Goal: Register for event/course

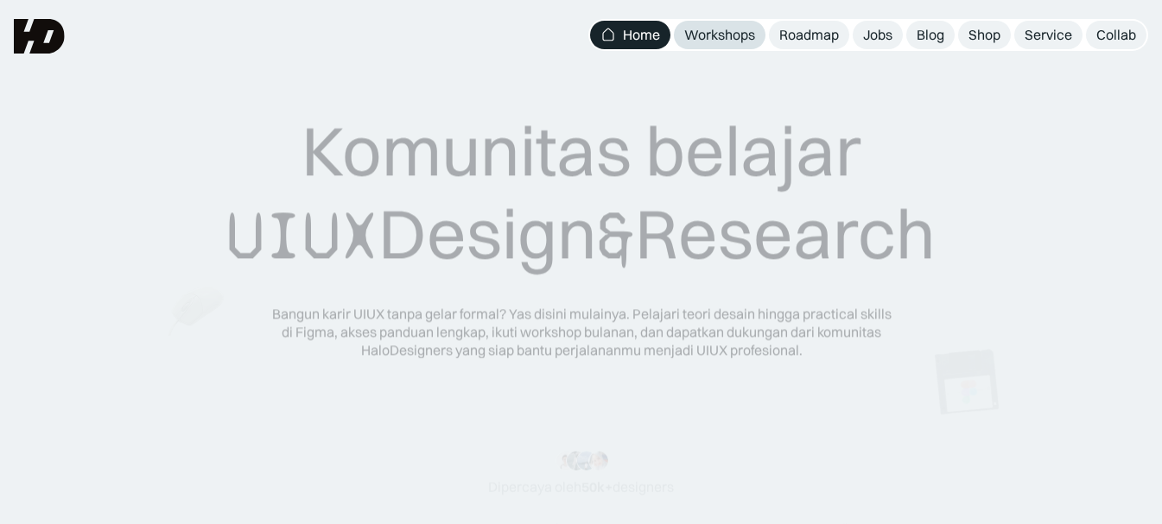
click at [725, 40] on div "Workshops" at bounding box center [719, 35] width 71 height 18
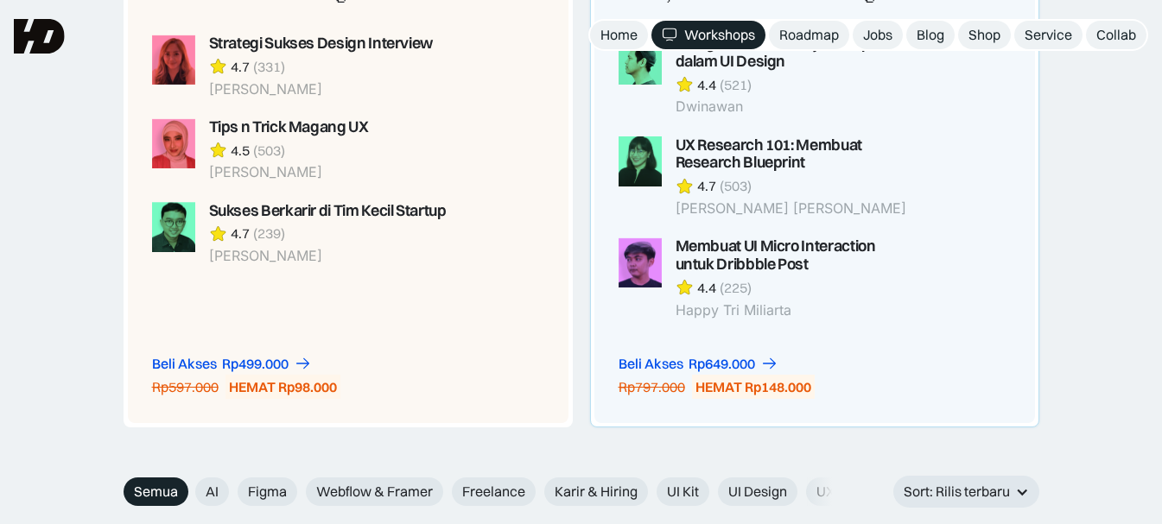
scroll to position [1382, 0]
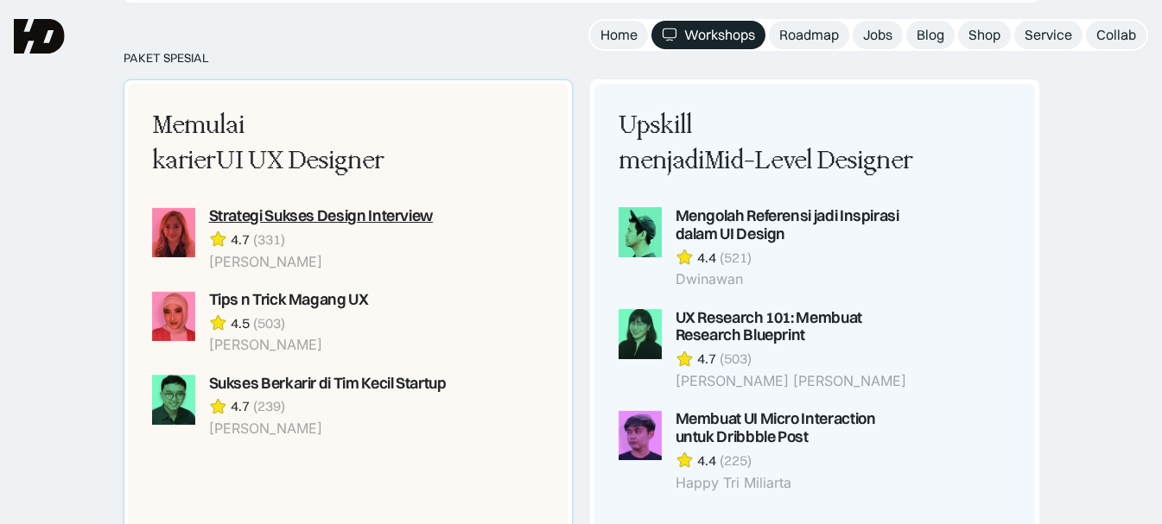
click at [340, 218] on div "Strategi Sukses Design Interview" at bounding box center [321, 216] width 224 height 18
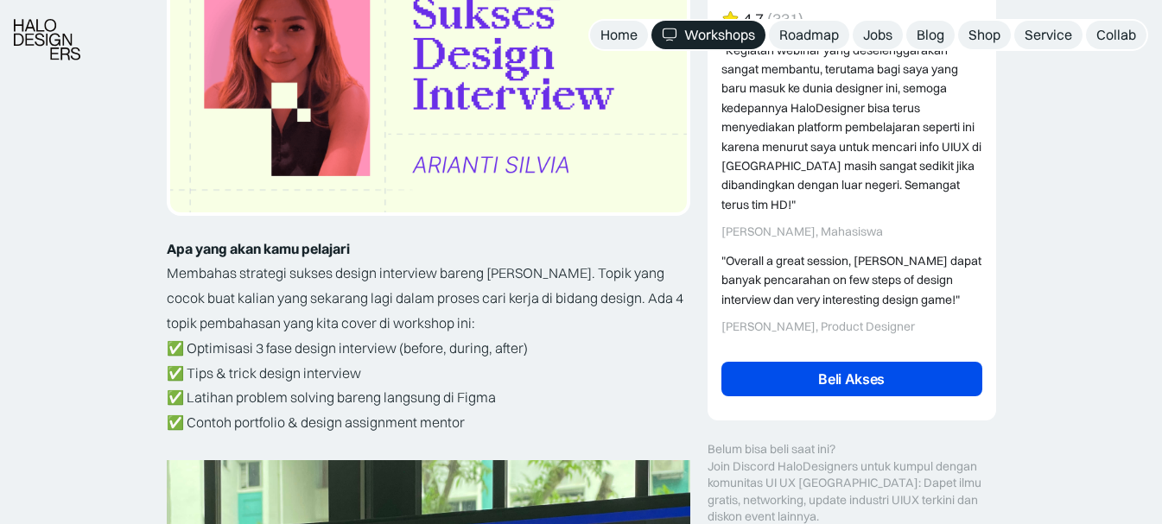
scroll to position [345, 0]
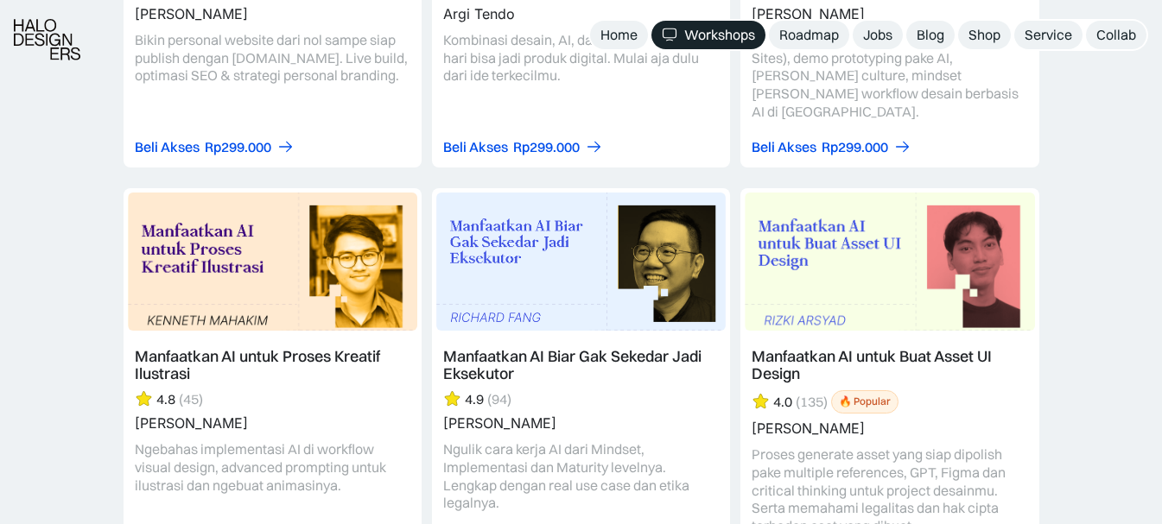
scroll to position [2332, 0]
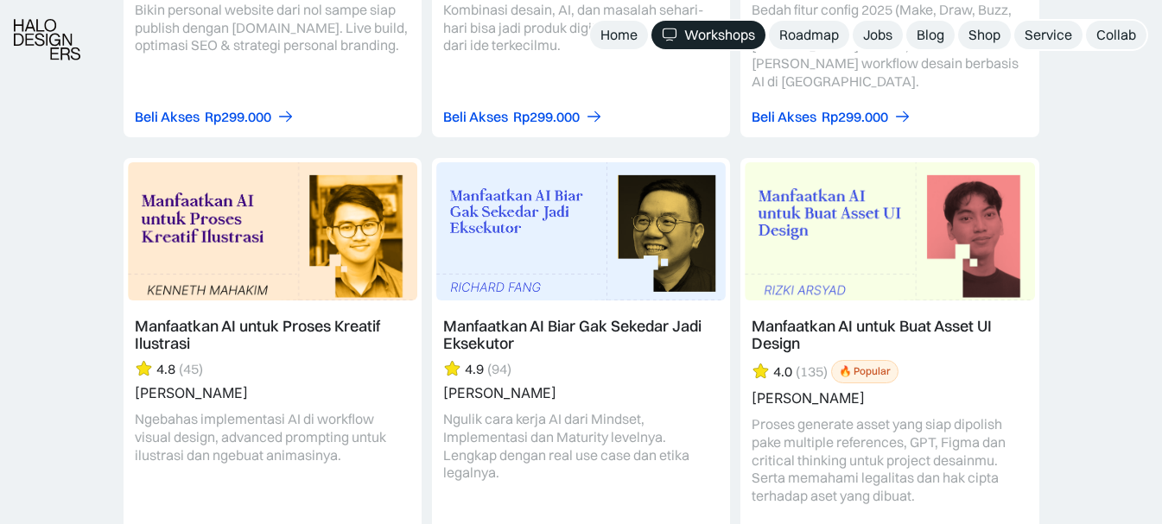
click at [597, 421] on link at bounding box center [581, 355] width 298 height 394
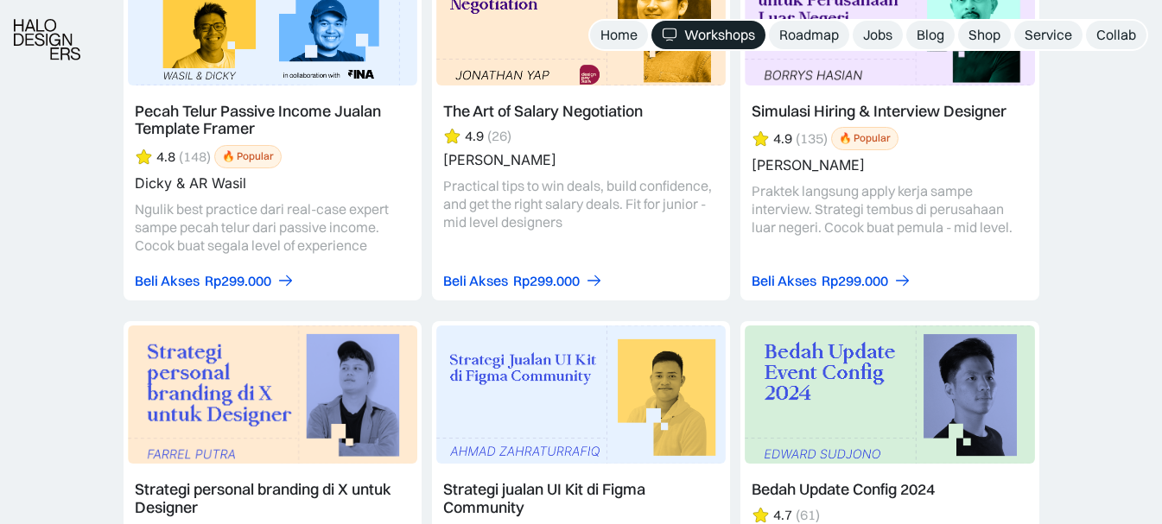
scroll to position [3368, 0]
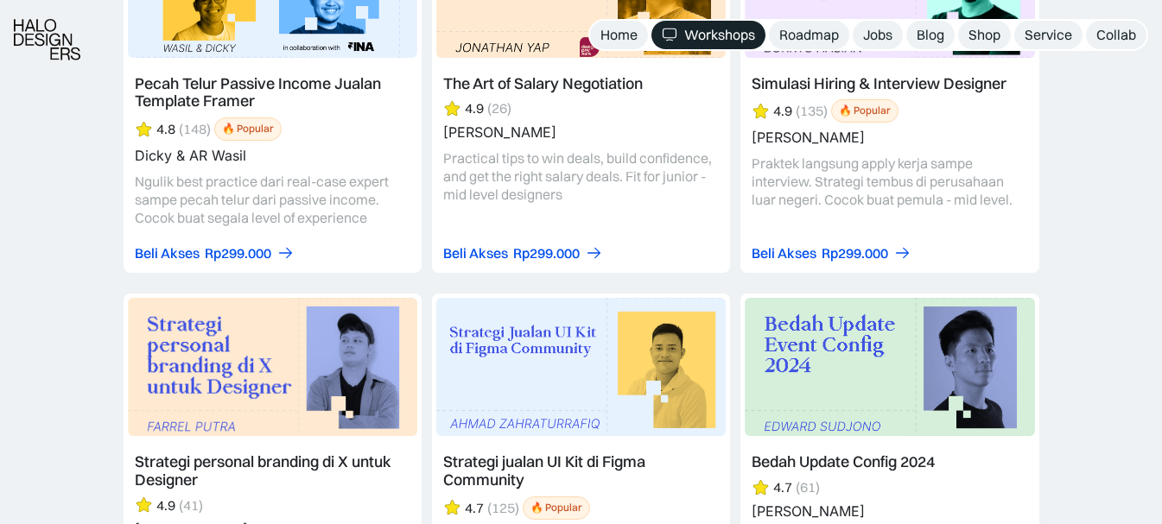
click at [606, 449] on link at bounding box center [581, 473] width 298 height 358
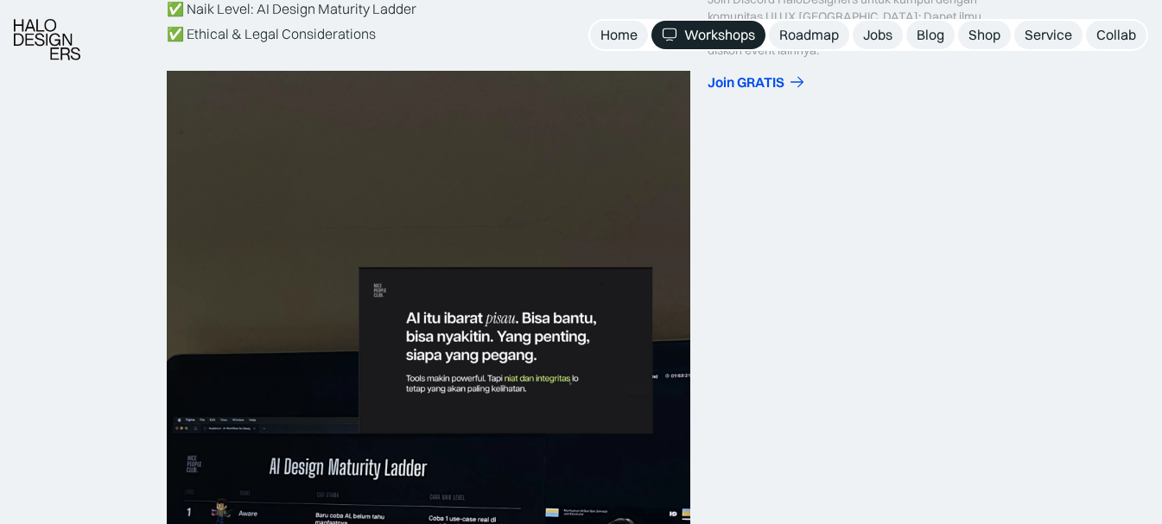
scroll to position [950, 0]
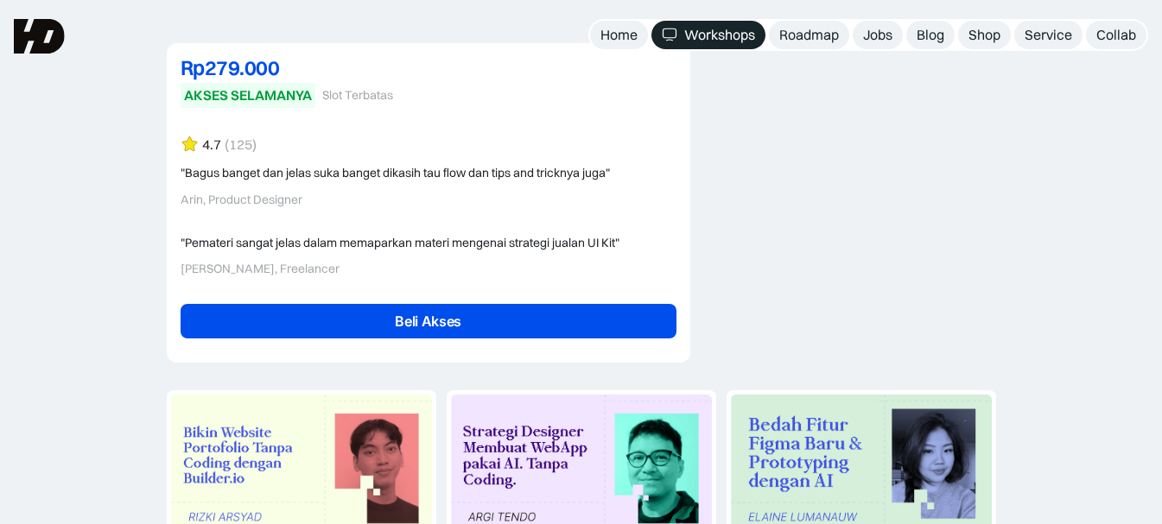
scroll to position [4059, 0]
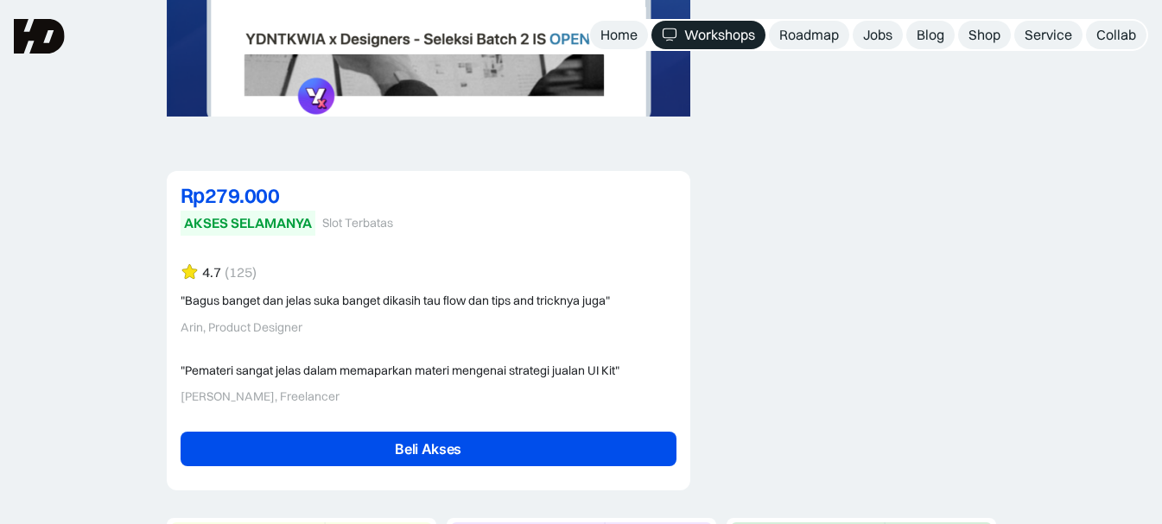
click at [518, 432] on link "Beli Akses" at bounding box center [428, 449] width 496 height 35
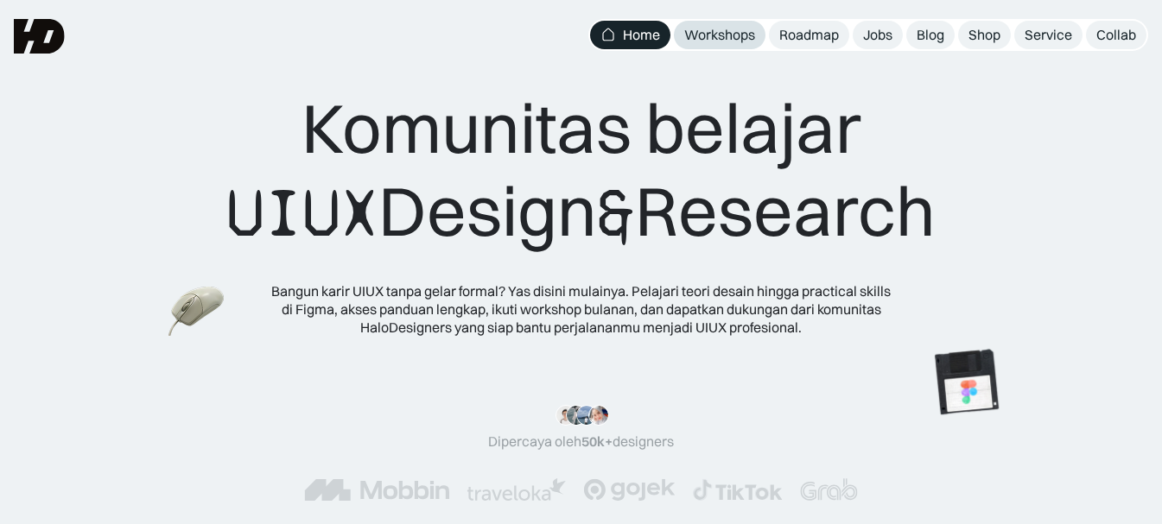
click at [703, 36] on div "Workshops" at bounding box center [719, 35] width 71 height 18
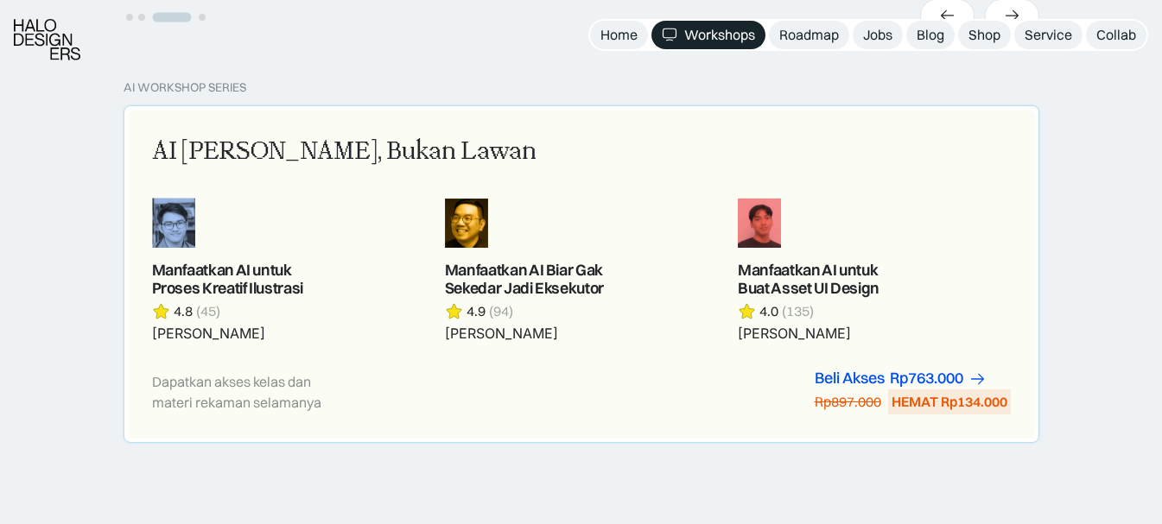
scroll to position [1036, 0]
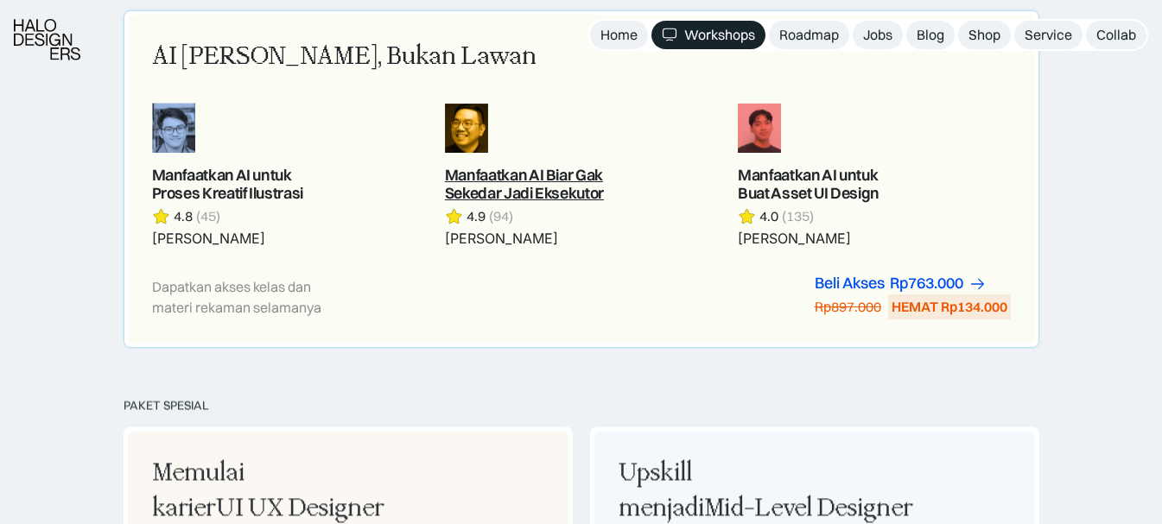
click at [488, 203] on link at bounding box center [581, 175] width 272 height 145
